Goal: Task Accomplishment & Management: Manage account settings

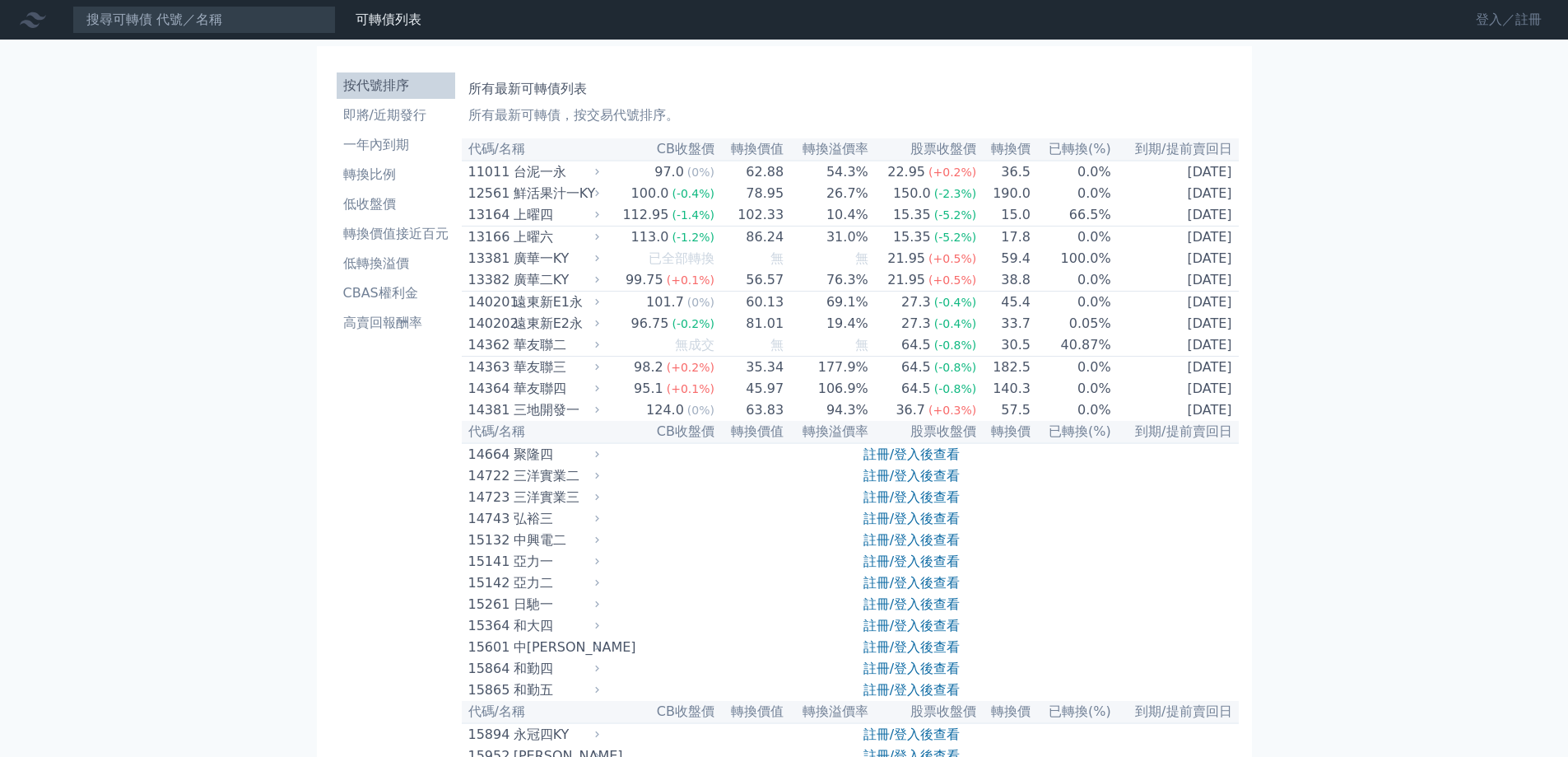
click at [1537, 32] on link "登入／註冊" at bounding box center [1509, 20] width 92 height 26
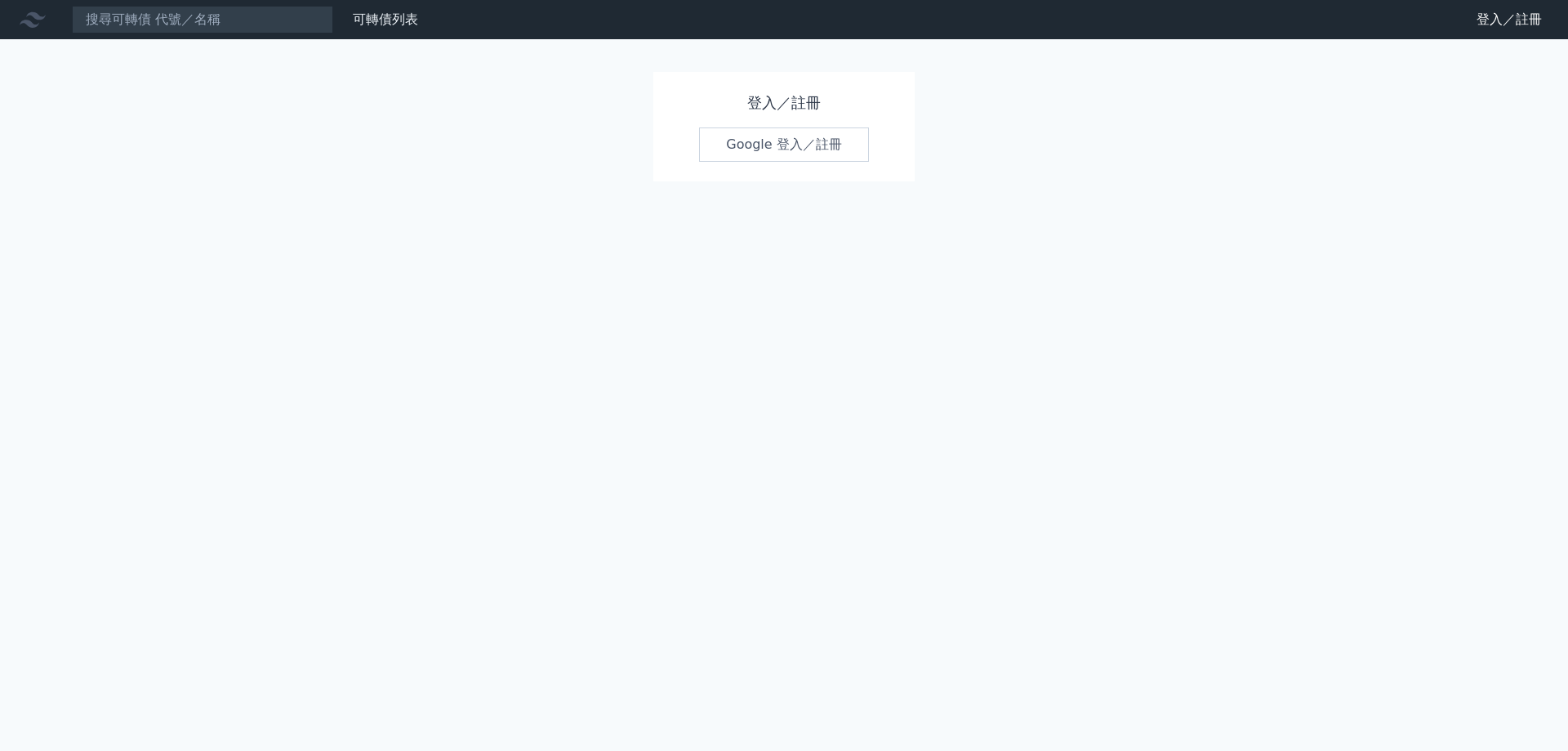
click at [827, 136] on link "Google 登入／註冊" at bounding box center [784, 144] width 170 height 35
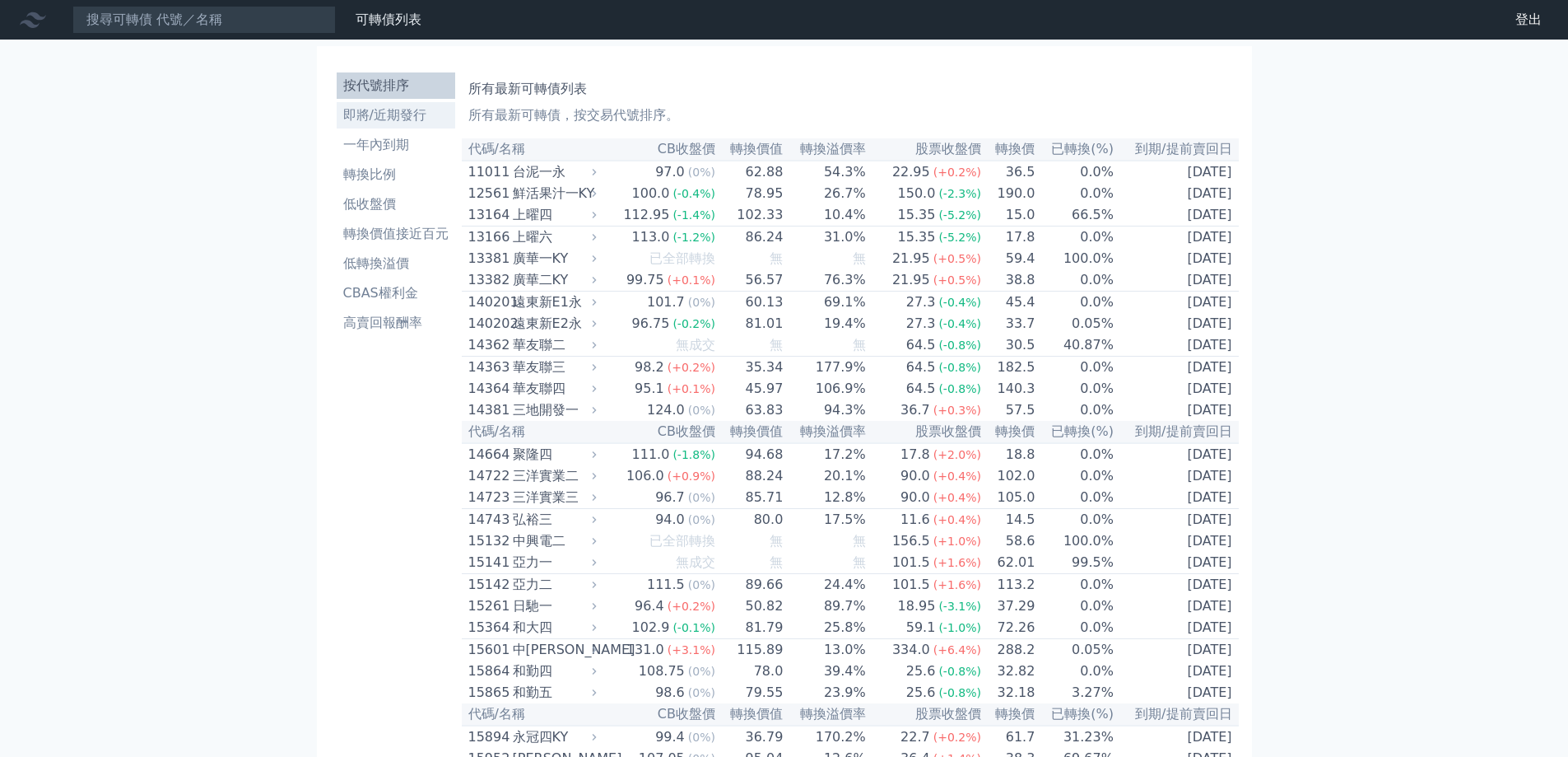
click at [409, 102] on link "即將/近期發行" at bounding box center [396, 115] width 118 height 26
